Goal: Answer question/provide support: Share knowledge or assist other users

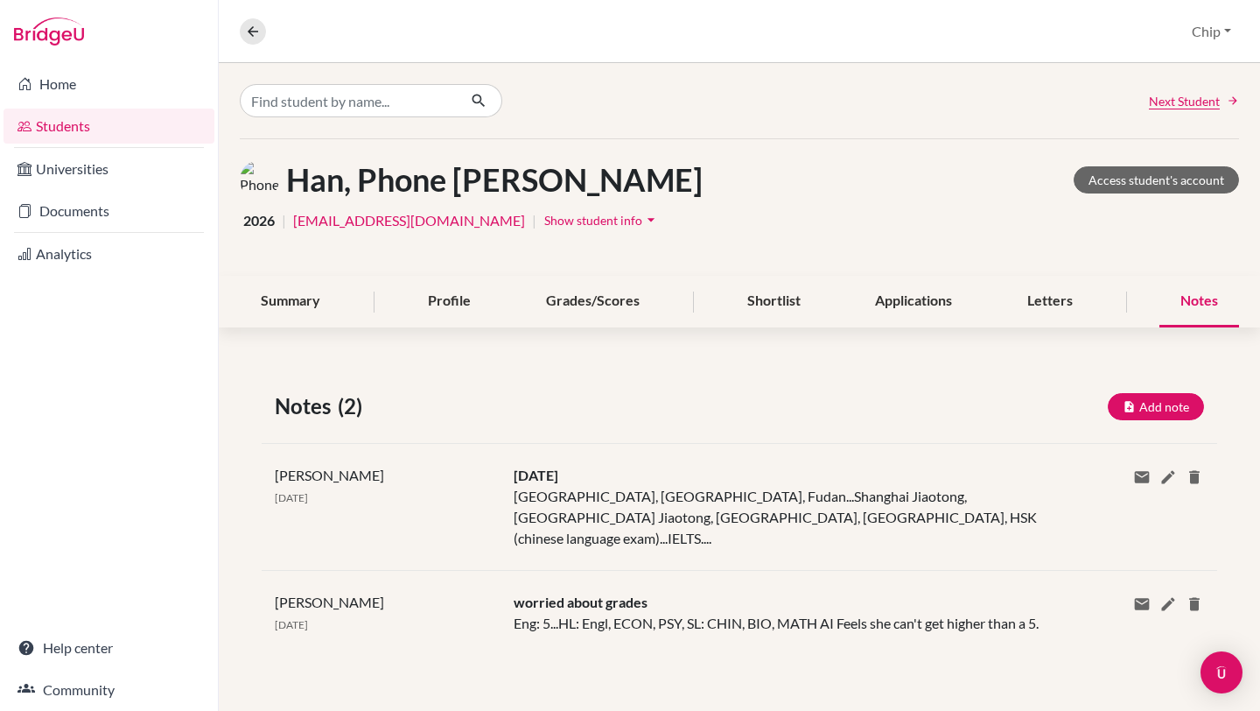
click at [62, 135] on link "Students" at bounding box center [109, 126] width 211 height 35
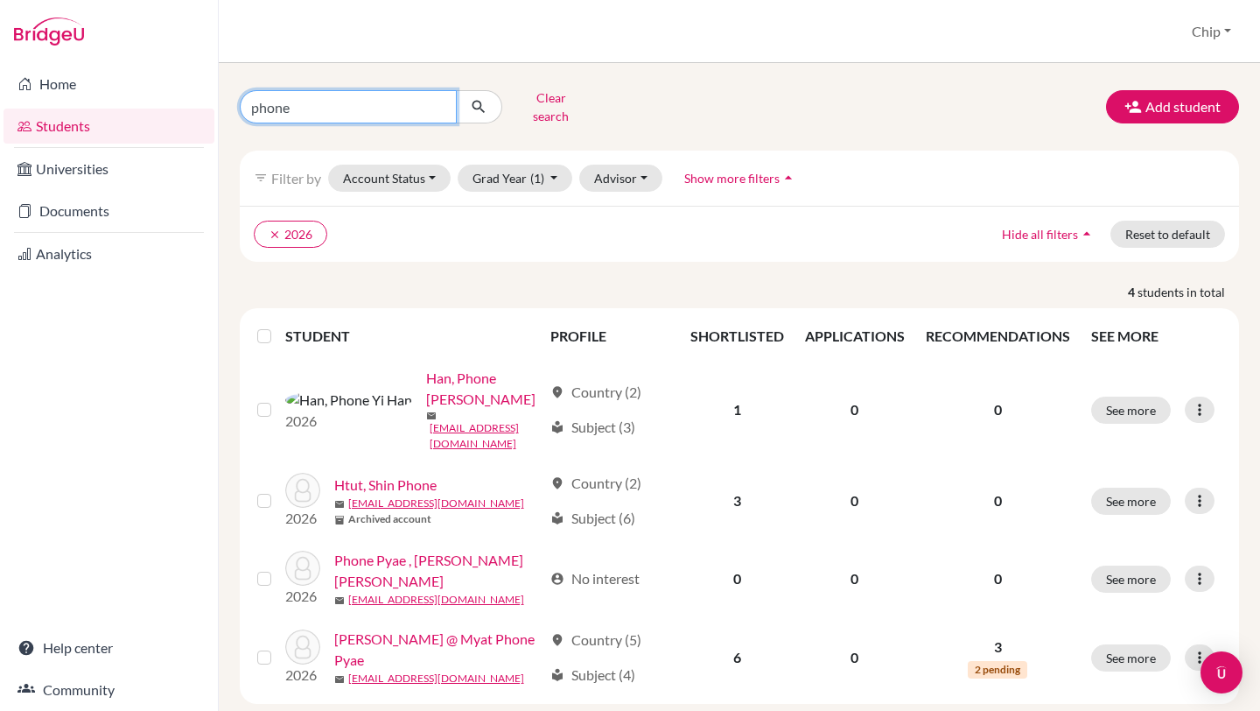
click at [298, 105] on input "phone" at bounding box center [348, 106] width 217 height 33
click at [440, 105] on input "phone" at bounding box center [348, 106] width 217 height 33
click at [438, 100] on input "phone" at bounding box center [348, 106] width 217 height 33
click at [318, 102] on input "Find student by name..." at bounding box center [348, 106] width 217 height 33
type input "ye ye"
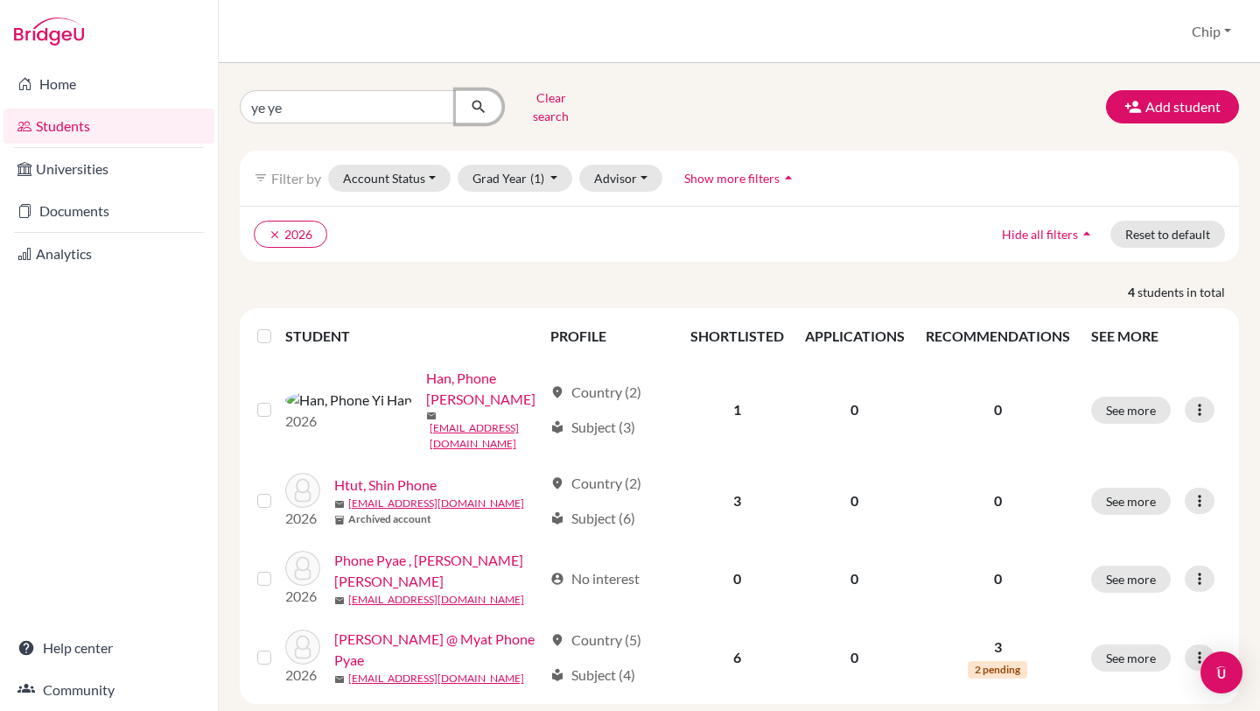
click at [474, 99] on icon "submit" at bounding box center [479, 107] width 18 height 18
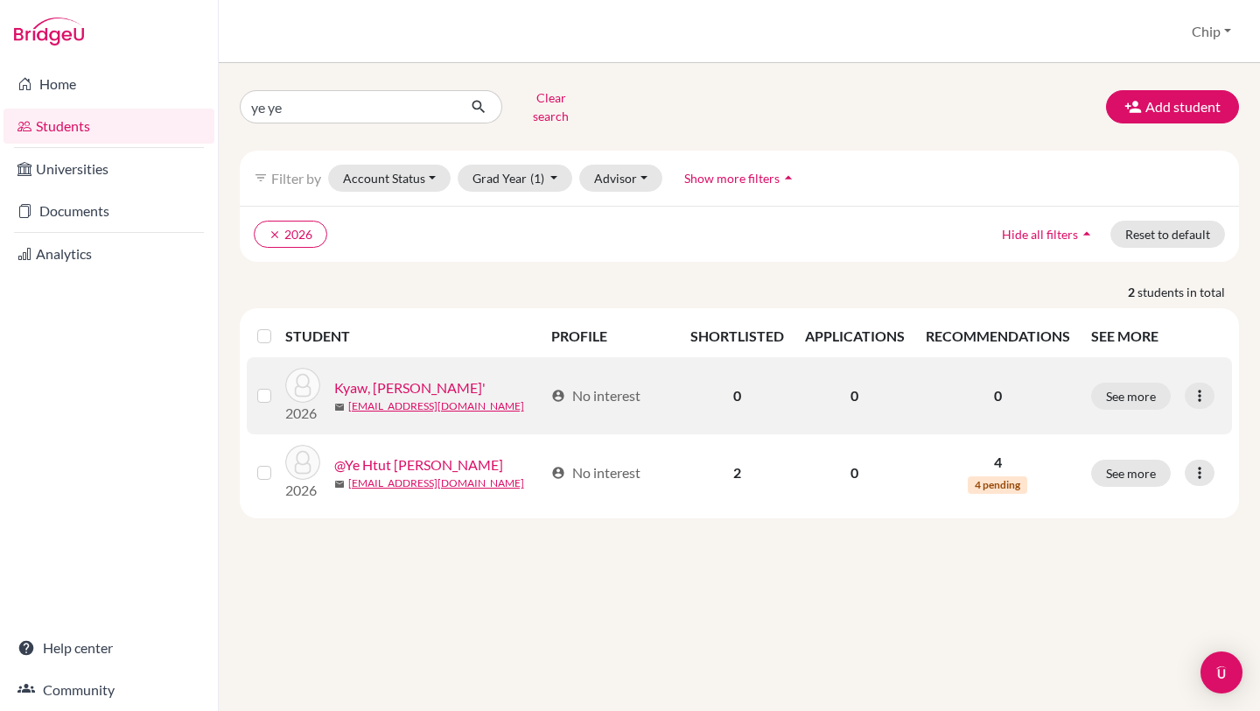
click at [380, 377] on link "Kyaw, Ye Yint Ye' Ye'" at bounding box center [409, 387] width 151 height 21
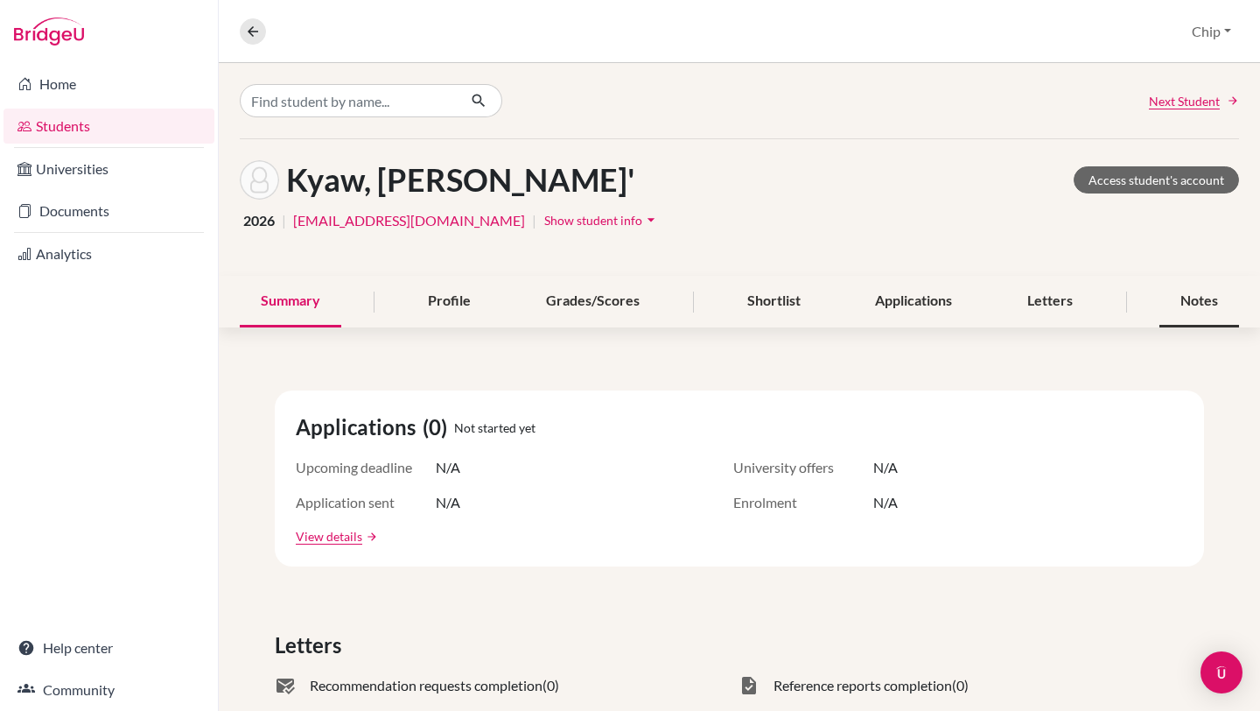
click at [1164, 295] on div "Notes" at bounding box center [1200, 302] width 80 height 52
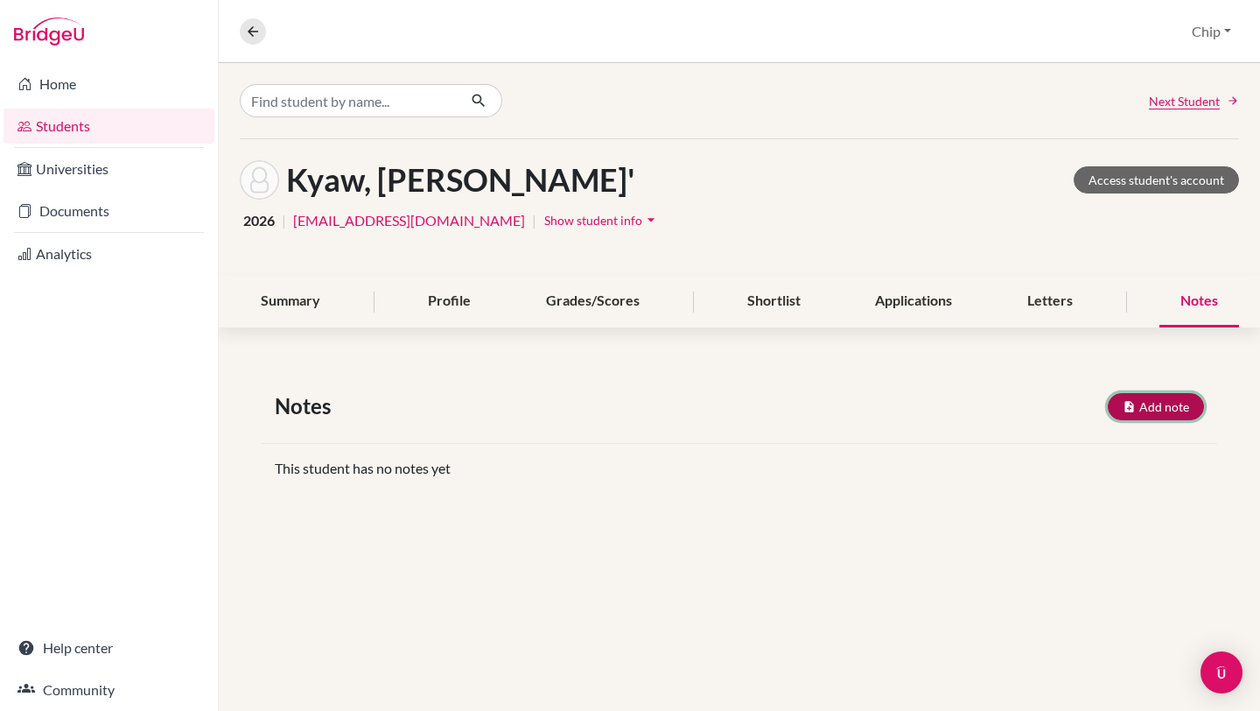
click at [1143, 405] on button "Add note" at bounding box center [1156, 406] width 96 height 27
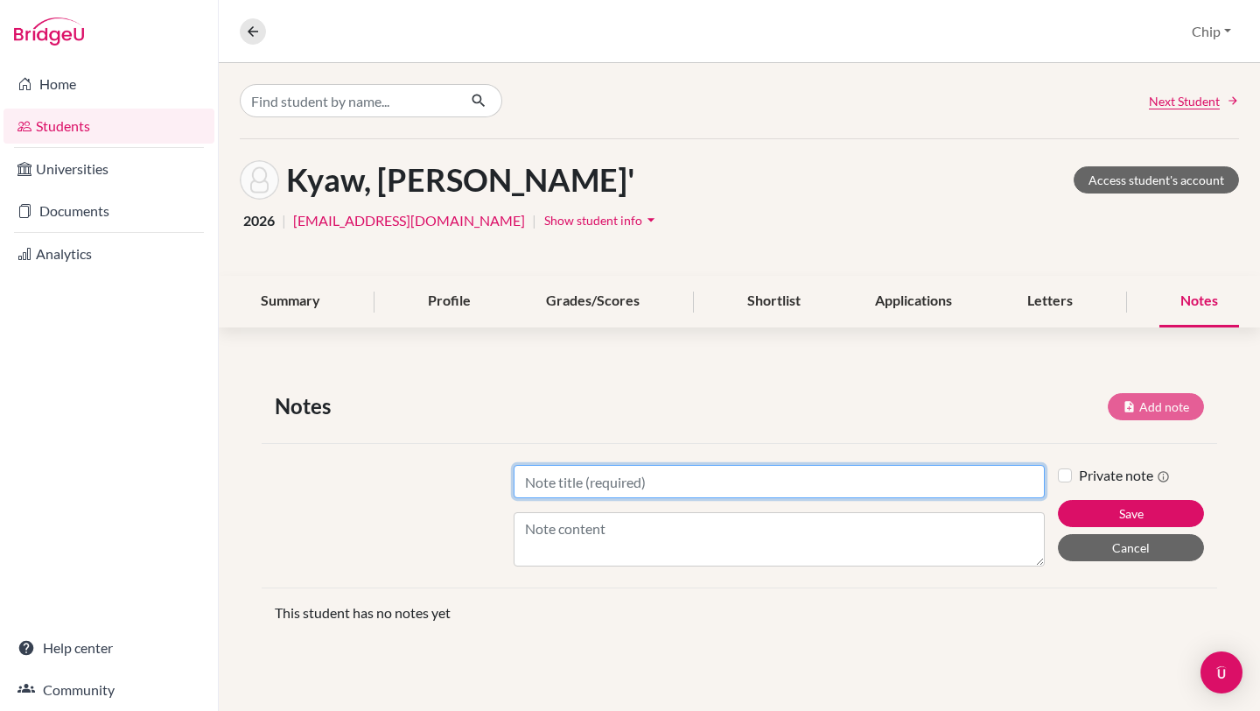
click at [579, 480] on input "Title" at bounding box center [779, 481] width 531 height 33
type input "August 27"
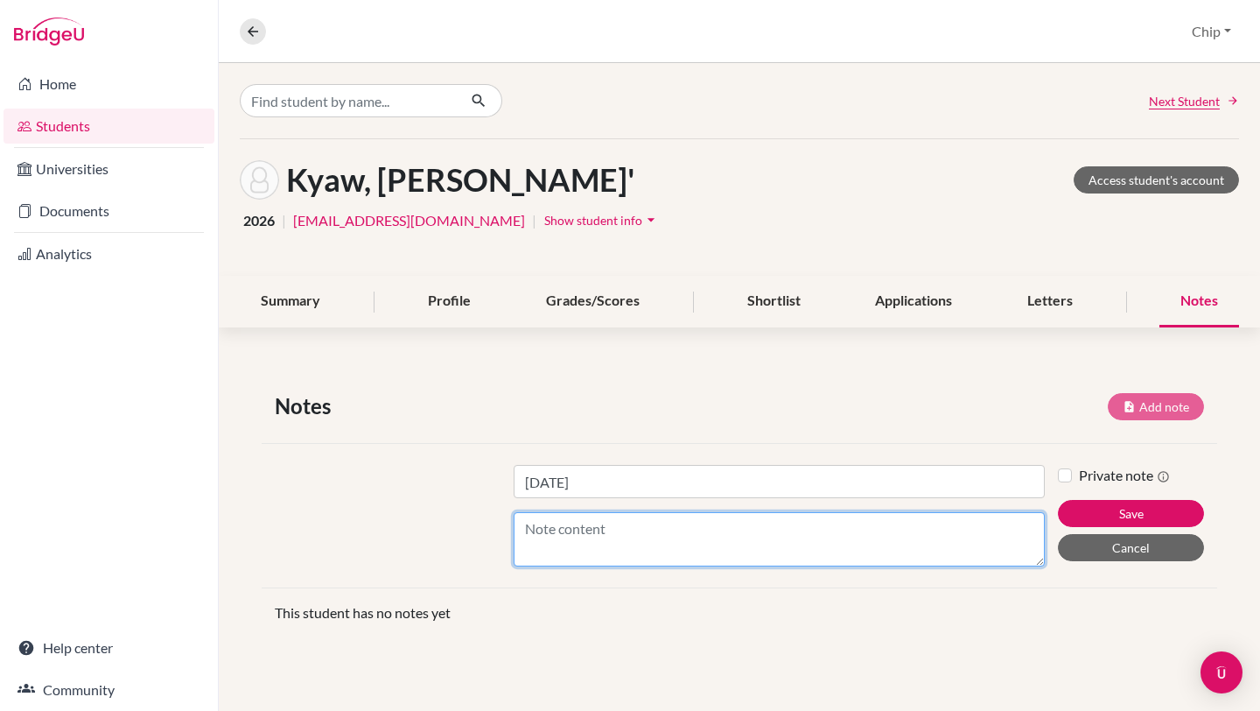
click at [585, 528] on textarea "Content" at bounding box center [779, 539] width 531 height 54
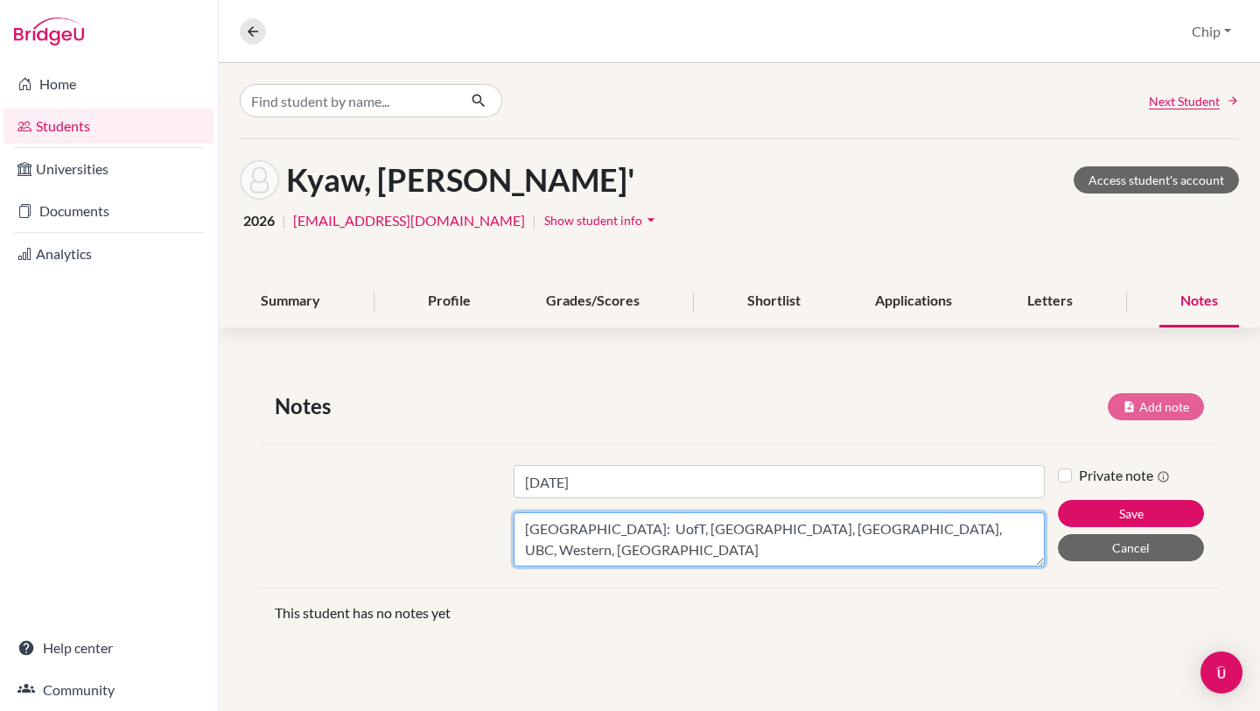
scroll to position [13, 0]
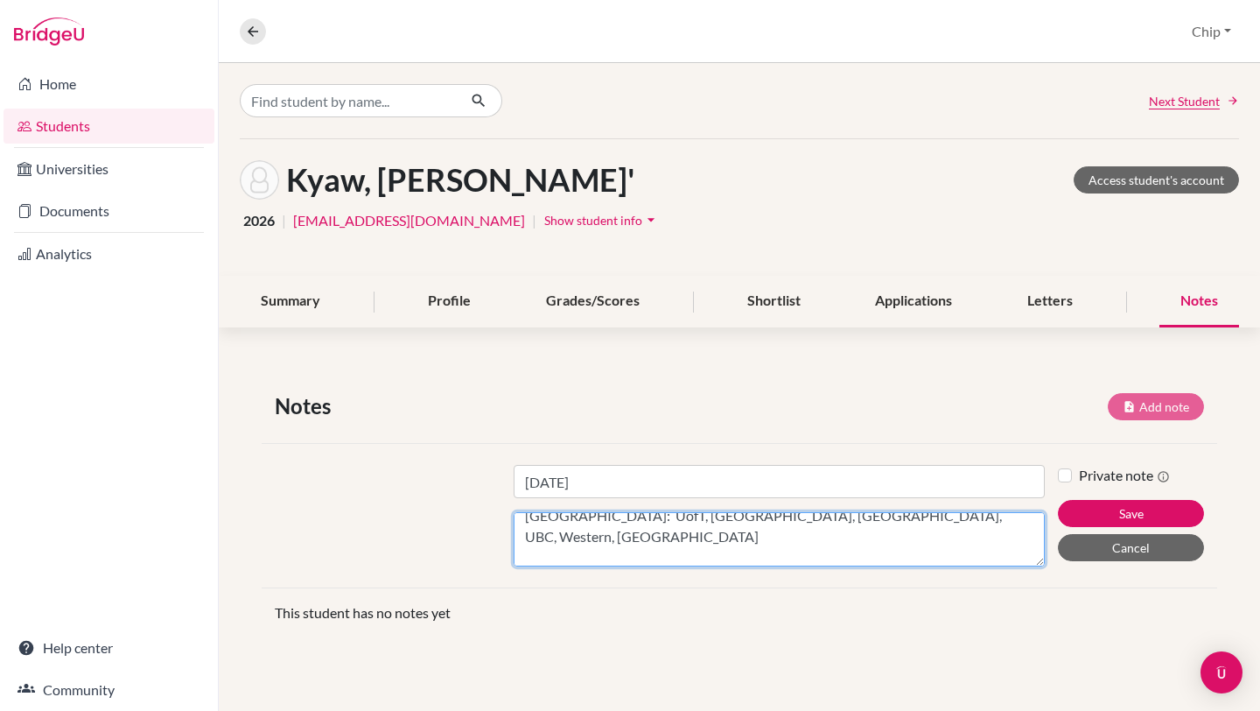
click at [900, 519] on textarea "Toronto: UofT, Waterloo, McGill, UBC, Western, McMaster Business/Real Estate" at bounding box center [779, 539] width 531 height 54
click at [654, 550] on textarea "Toronto: UofT, Waterloo, McGill, UBC, Western, McMaster USA: NYU, USC, UPenn, R…" at bounding box center [779, 539] width 531 height 54
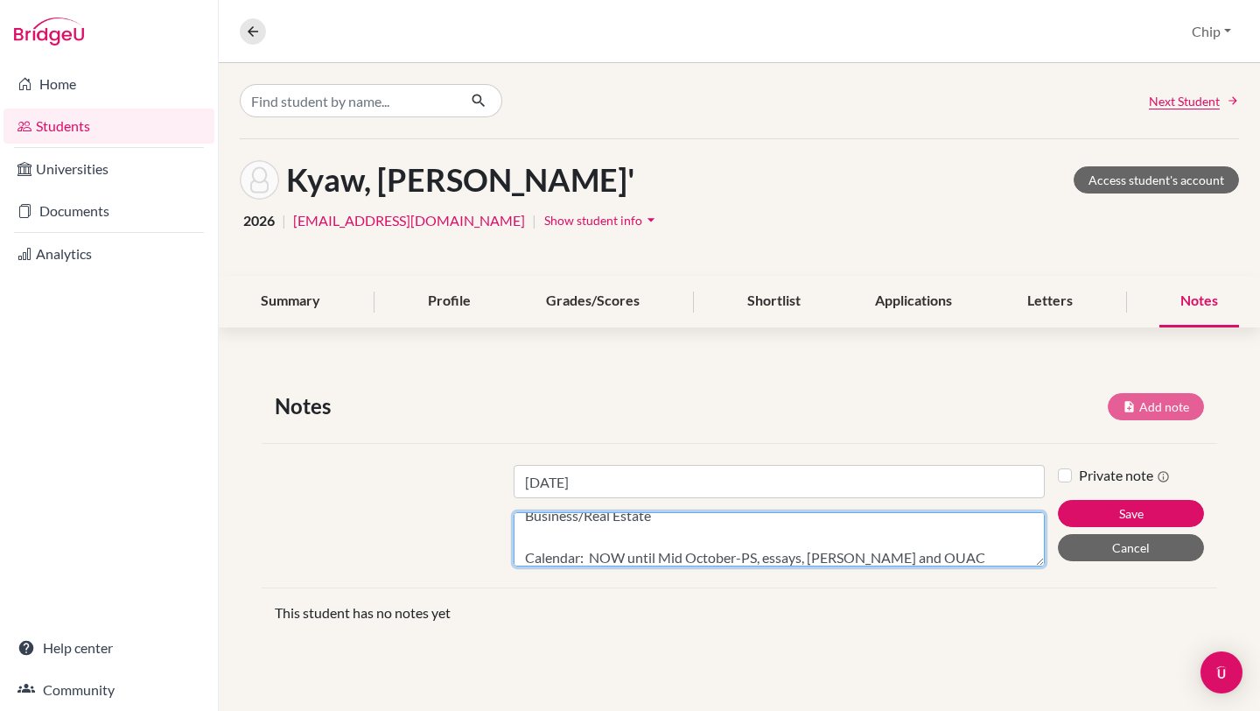
scroll to position [118, 0]
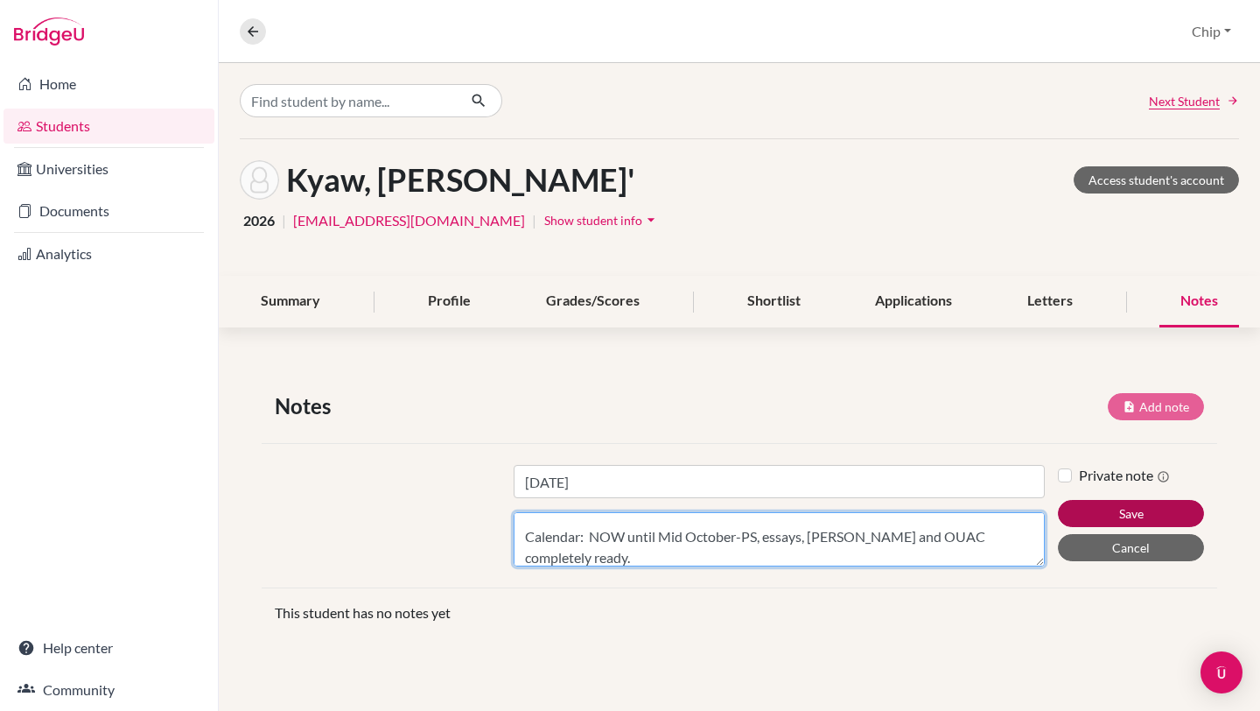
type textarea "Toronto: UofT, Waterloo, McGill, UBC, Western, McMaster USA: NYU, USC, UPenn, R…"
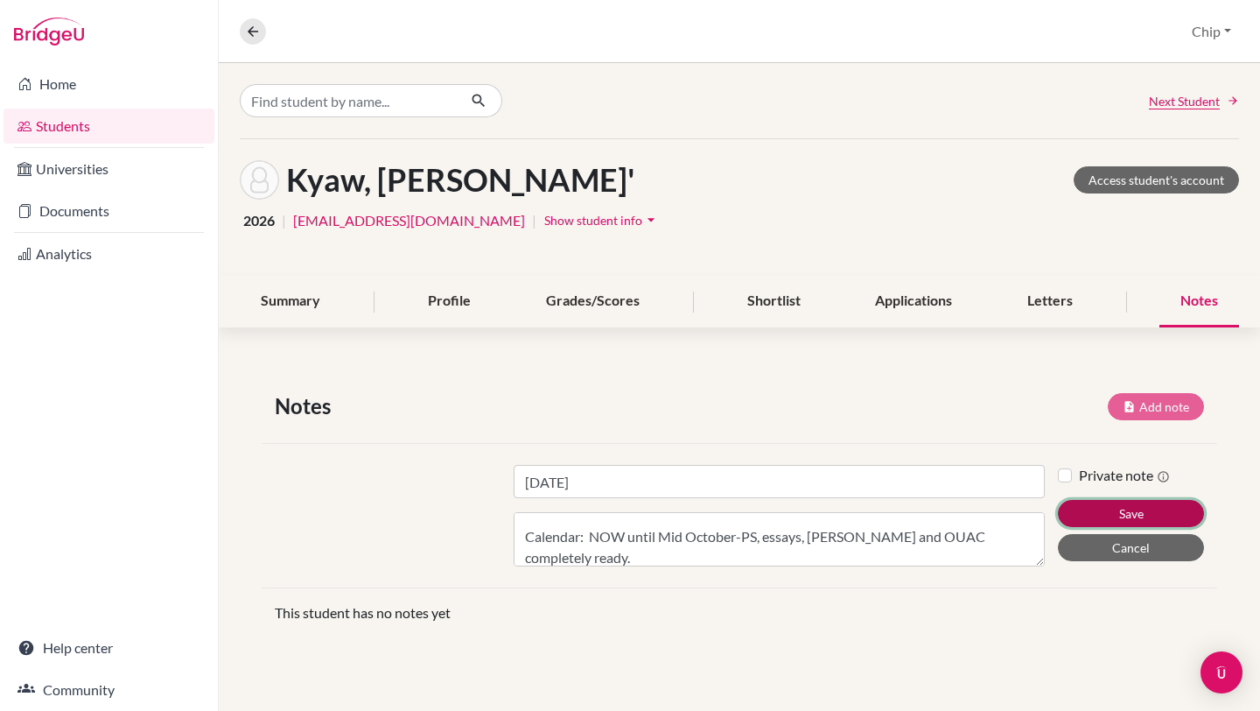
click at [1136, 510] on button "Save" at bounding box center [1131, 513] width 146 height 27
